Goal: Navigation & Orientation: Find specific page/section

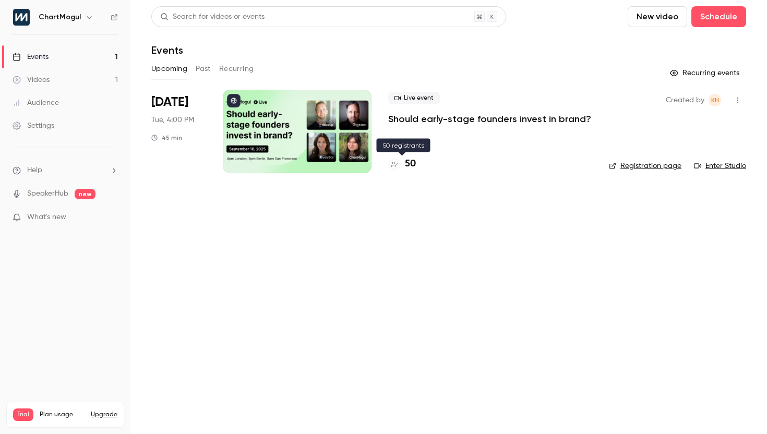
click at [409, 165] on h4 "50" at bounding box center [410, 164] width 11 height 14
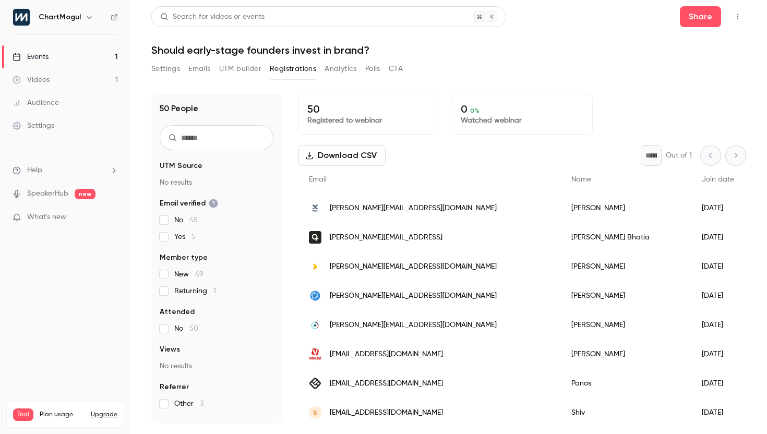
scroll to position [37, 0]
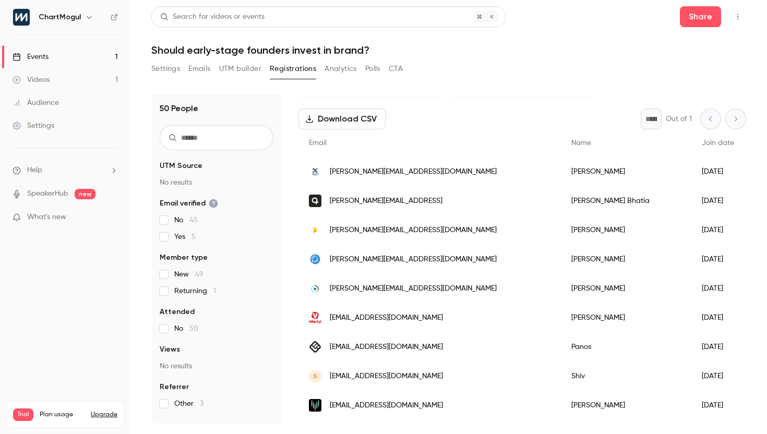
click at [415, 180] on div "[PERSON_NAME][EMAIL_ADDRESS][DOMAIN_NAME]" at bounding box center [429, 171] width 262 height 29
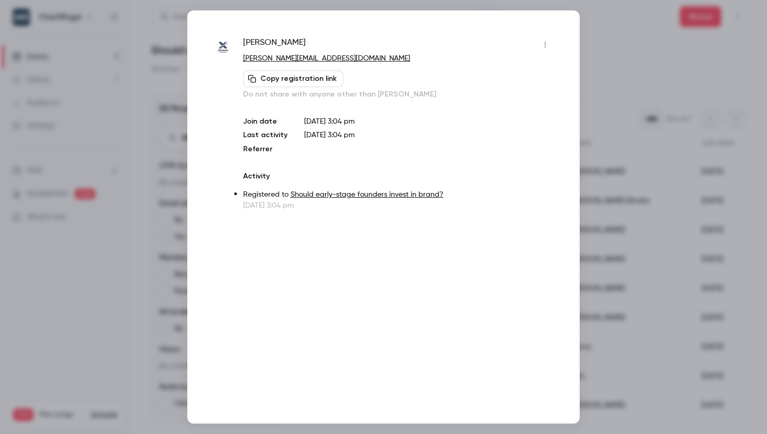
click at [629, 62] on div at bounding box center [383, 217] width 767 height 434
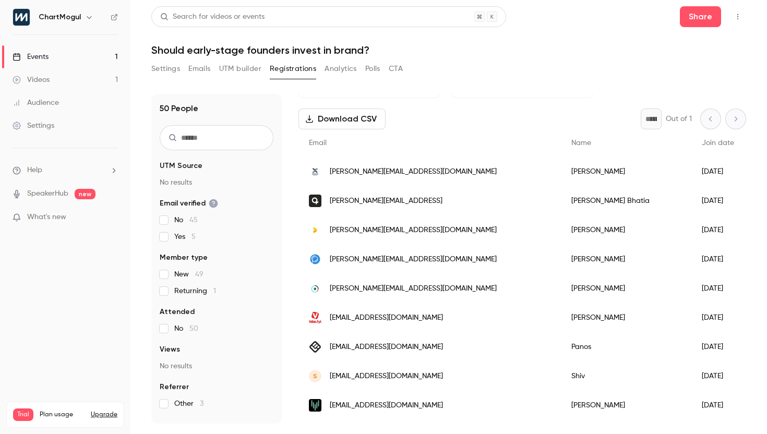
click at [412, 198] on div "[PERSON_NAME][EMAIL_ADDRESS]" at bounding box center [429, 200] width 262 height 29
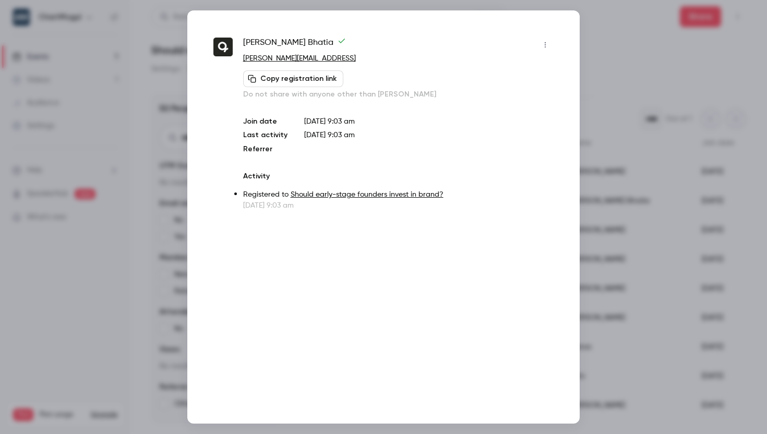
click at [700, 153] on div at bounding box center [383, 217] width 767 height 434
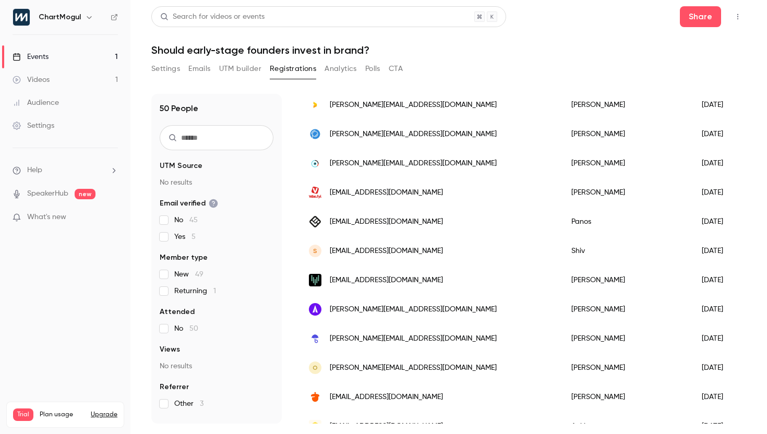
scroll to position [0, 0]
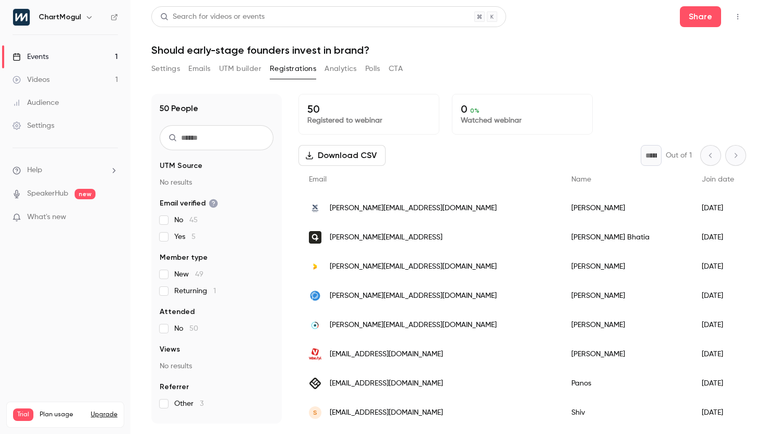
click at [347, 70] on button "Analytics" at bounding box center [341, 69] width 32 height 17
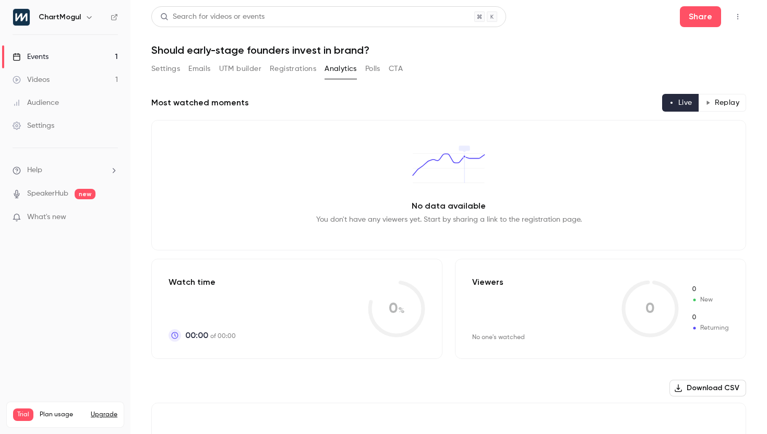
click at [306, 67] on button "Registrations" at bounding box center [293, 69] width 46 height 17
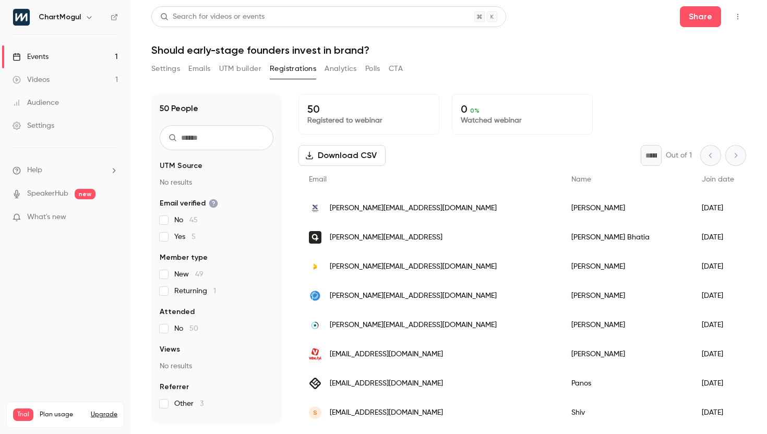
click at [253, 66] on button "UTM builder" at bounding box center [240, 69] width 42 height 17
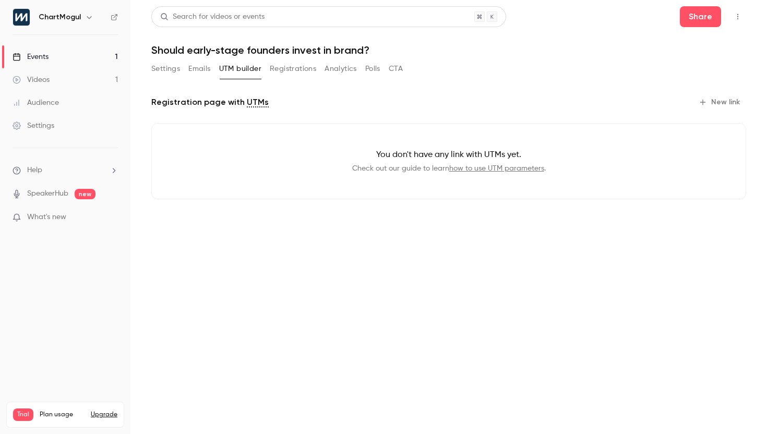
click at [197, 67] on button "Emails" at bounding box center [199, 69] width 22 height 17
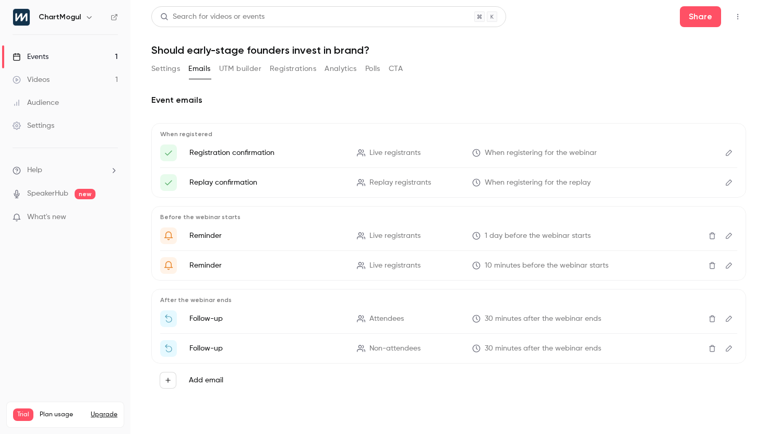
click at [227, 70] on button "UTM builder" at bounding box center [240, 69] width 42 height 17
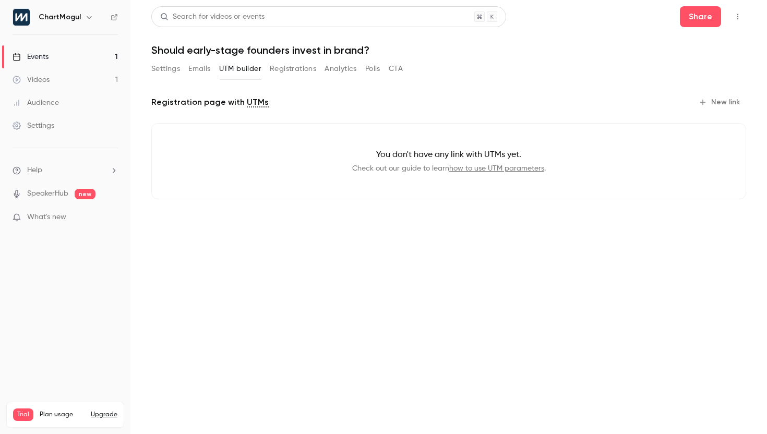
click at [173, 74] on button "Settings" at bounding box center [165, 69] width 29 height 17
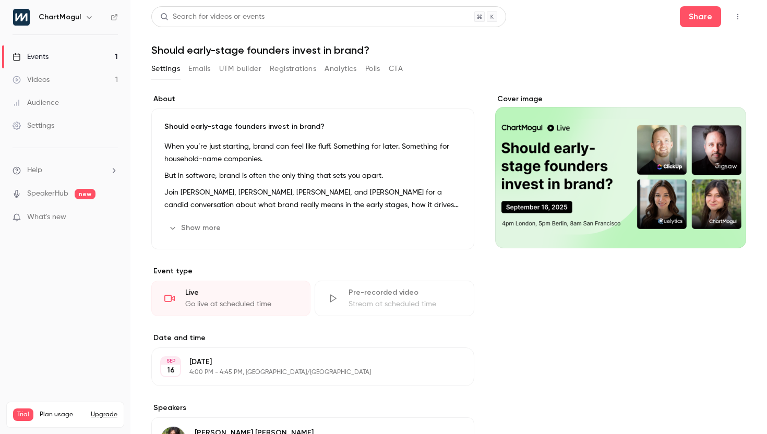
click at [62, 86] on link "Videos 1" at bounding box center [65, 79] width 130 height 23
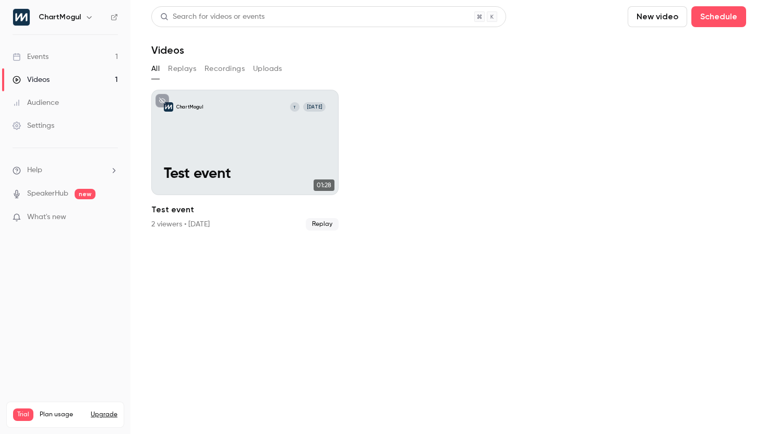
click at [45, 53] on div "Events" at bounding box center [31, 57] width 36 height 10
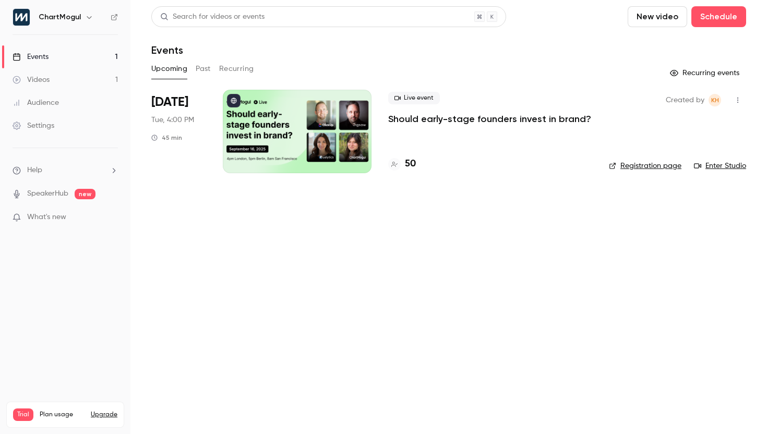
click at [414, 167] on h4 "50" at bounding box center [410, 164] width 11 height 14
